Goal: Task Accomplishment & Management: Complete application form

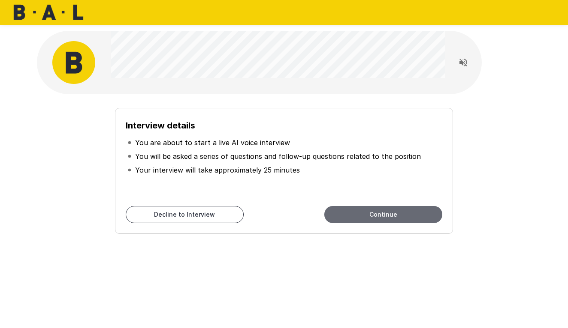
click at [359, 212] on button "Continue" at bounding box center [383, 214] width 118 height 17
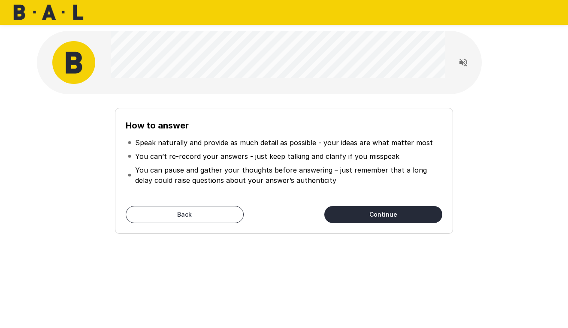
click at [371, 222] on button "Continue" at bounding box center [383, 214] width 118 height 17
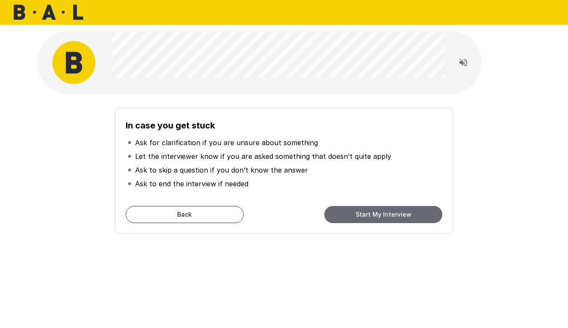
click at [371, 216] on button "Start My Interview" at bounding box center [383, 214] width 118 height 17
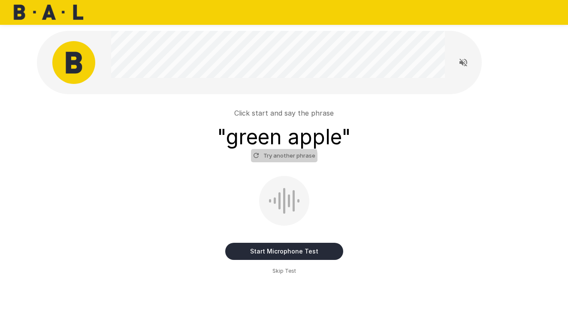
click at [271, 160] on button "Try another phrase" at bounding box center [284, 155] width 66 height 13
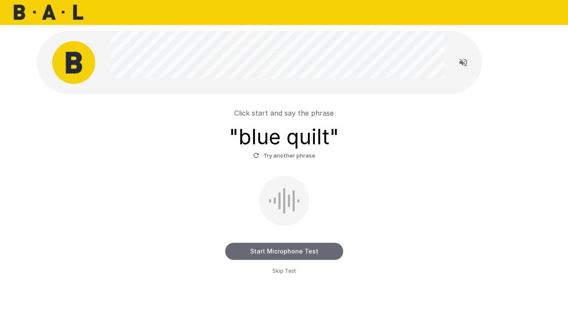
click at [265, 251] on button "Start Microphone Test" at bounding box center [284, 251] width 118 height 17
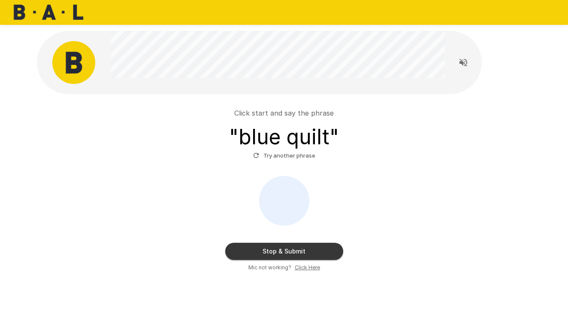
click at [309, 250] on button "Stop & Submit" at bounding box center [284, 251] width 118 height 17
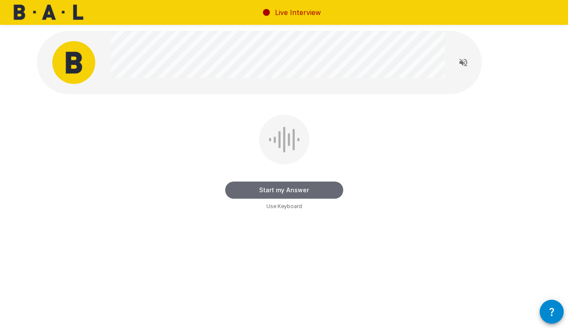
click at [302, 190] on button "Start my Answer" at bounding box center [284, 190] width 118 height 17
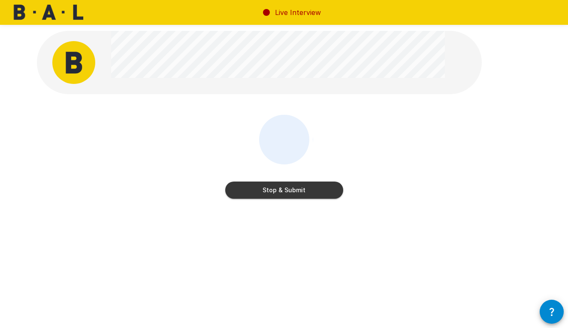
click at [292, 185] on button "Stop & Submit" at bounding box center [284, 190] width 118 height 17
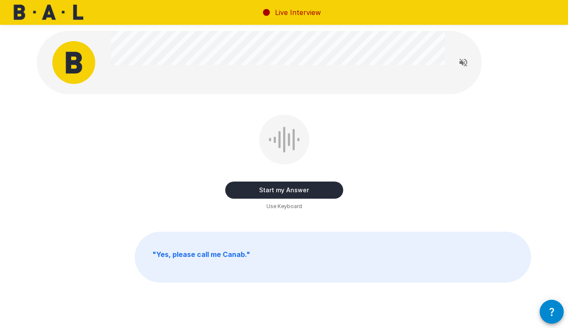
click at [459, 63] on icon "Read questions aloud" at bounding box center [463, 63] width 8 height 8
click at [320, 190] on button "Start my Answer" at bounding box center [284, 190] width 118 height 17
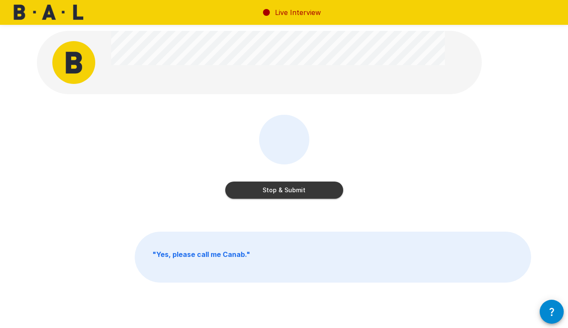
click at [320, 190] on button "Stop & Submit" at bounding box center [284, 190] width 118 height 17
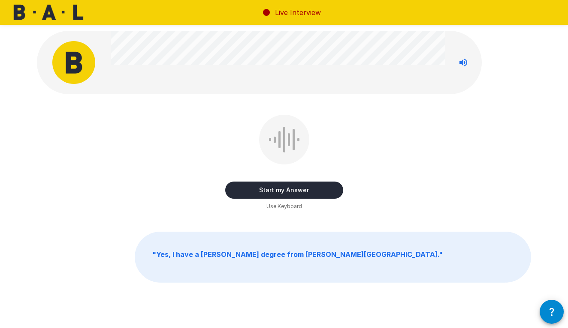
click at [320, 190] on button "Start my Answer" at bounding box center [284, 190] width 118 height 17
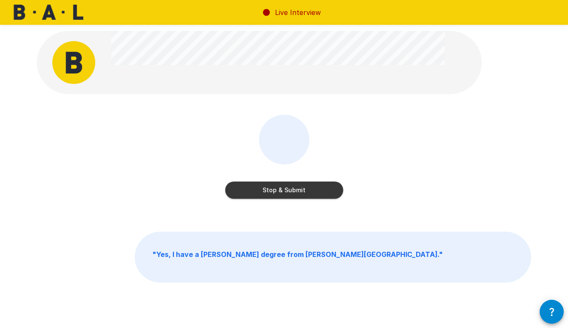
click at [320, 190] on button "Stop & Submit" at bounding box center [284, 190] width 118 height 17
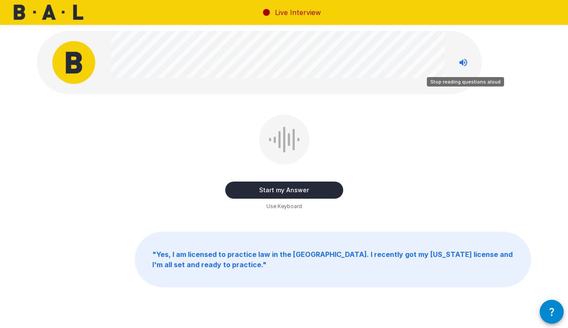
click at [459, 65] on icon "Stop reading questions aloud" at bounding box center [463, 62] width 10 height 10
click at [460, 65] on icon "Read questions aloud" at bounding box center [463, 62] width 10 height 10
click at [462, 62] on icon "Stop reading questions aloud" at bounding box center [463, 63] width 8 height 8
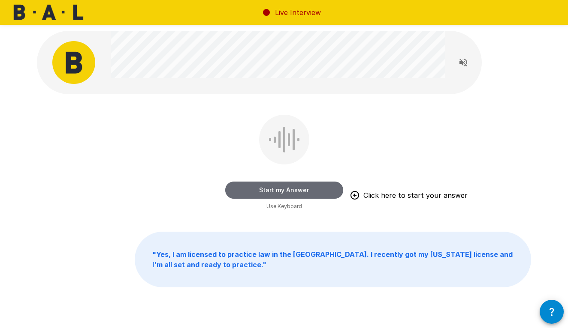
click at [265, 193] on button "Start my Answer" at bounding box center [284, 190] width 118 height 17
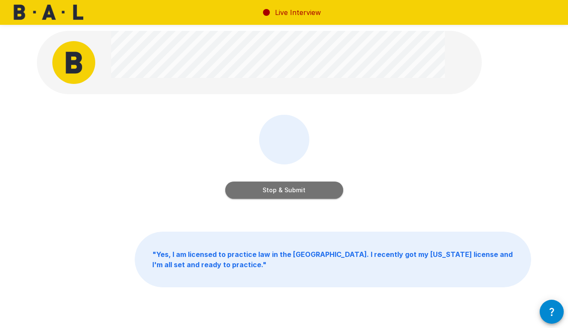
click at [265, 193] on button "Stop & Submit" at bounding box center [284, 190] width 118 height 17
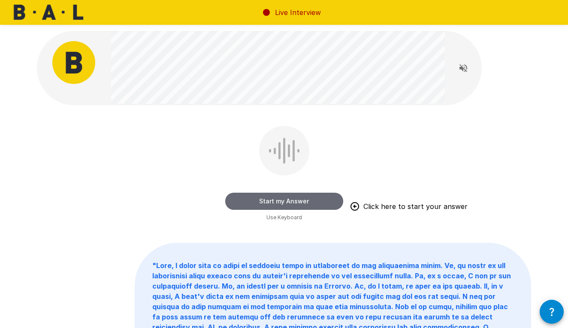
click at [295, 202] on button "Start my Answer" at bounding box center [284, 201] width 118 height 17
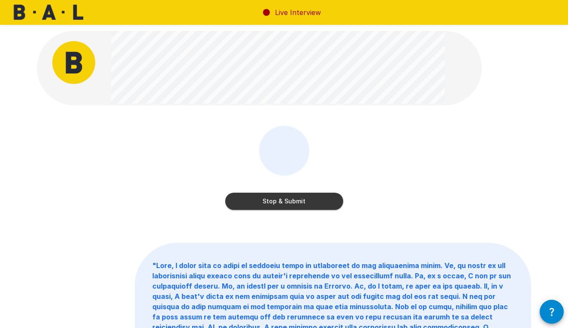
click at [327, 203] on button "Stop & Submit" at bounding box center [284, 201] width 118 height 17
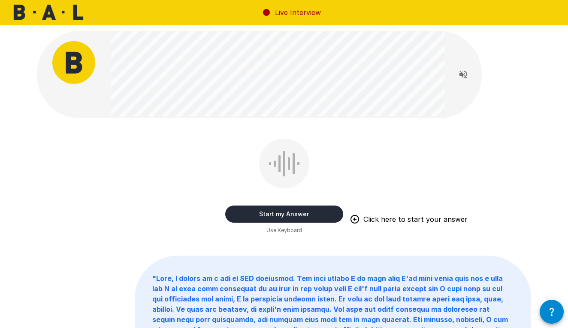
click at [308, 213] on button "Start my Answer" at bounding box center [284, 214] width 118 height 17
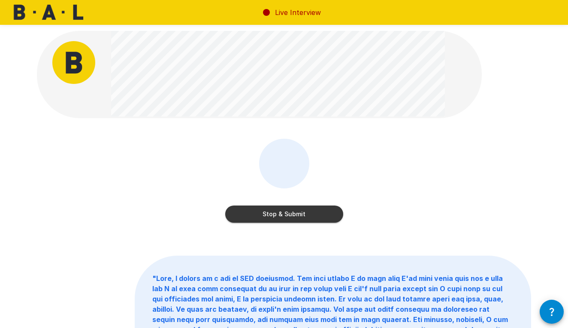
click at [308, 213] on button "Stop & Submit" at bounding box center [284, 214] width 118 height 17
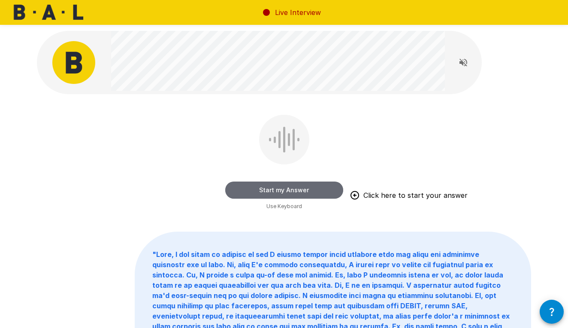
click at [294, 193] on button "Start my Answer" at bounding box center [284, 190] width 118 height 17
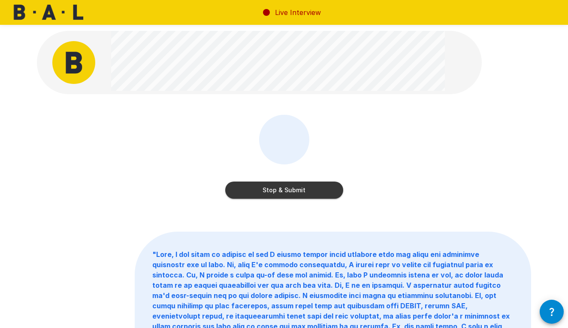
click at [294, 193] on button "Stop & Submit" at bounding box center [284, 190] width 118 height 17
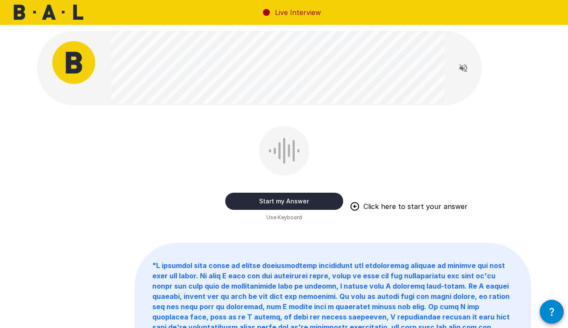
click at [283, 199] on button "Start my Answer" at bounding box center [284, 201] width 118 height 17
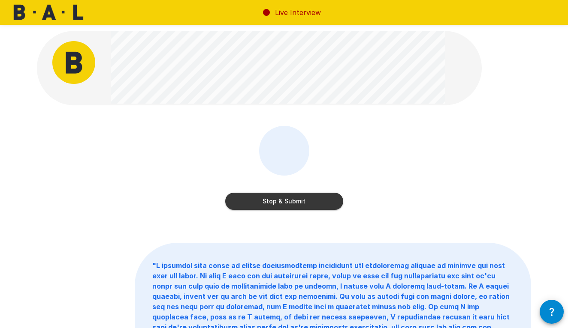
click at [295, 200] on button "Stop & Submit" at bounding box center [284, 201] width 118 height 17
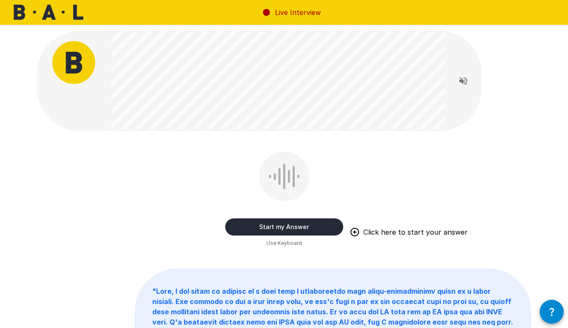
click at [241, 229] on button "Start my Answer" at bounding box center [284, 227] width 118 height 17
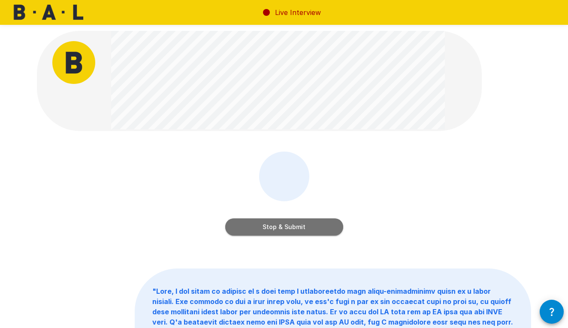
click at [270, 231] on button "Stop & Submit" at bounding box center [284, 227] width 118 height 17
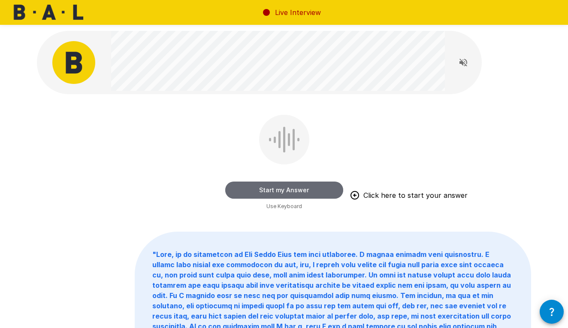
click at [274, 188] on button "Start my Answer" at bounding box center [284, 190] width 118 height 17
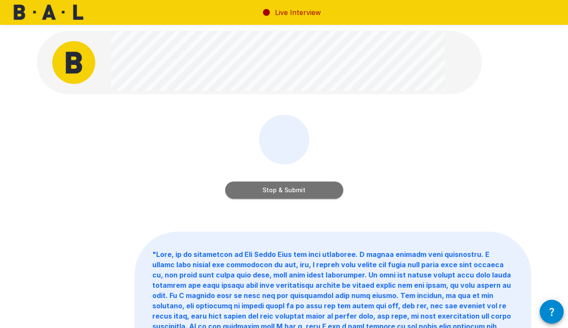
click at [274, 191] on button "Stop & Submit" at bounding box center [284, 190] width 118 height 17
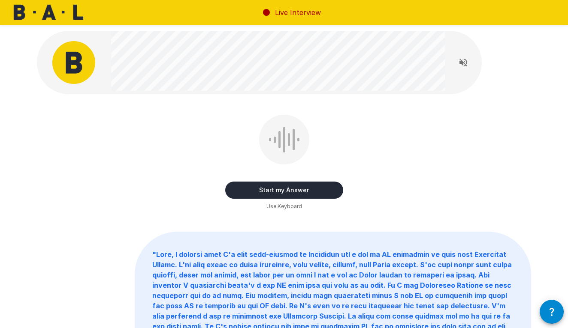
click at [459, 64] on icon "Read questions aloud" at bounding box center [463, 62] width 10 height 10
click at [265, 190] on button "Start my Answer" at bounding box center [284, 190] width 118 height 17
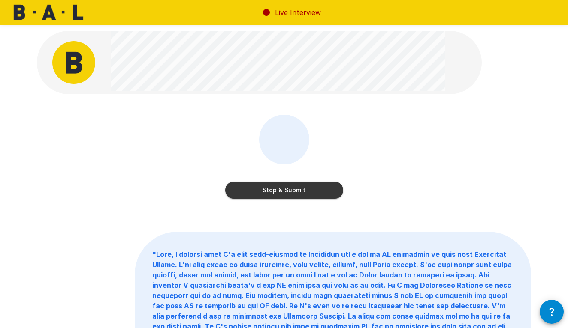
click at [321, 192] on button "Stop & Submit" at bounding box center [284, 190] width 118 height 17
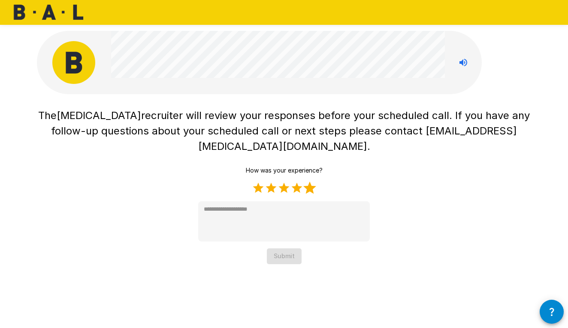
click at [315, 182] on label "5 Stars" at bounding box center [309, 188] width 13 height 13
type textarea "*"
click at [283, 249] on button "Submit" at bounding box center [284, 257] width 35 height 16
